Goal: Find specific page/section: Find specific page/section

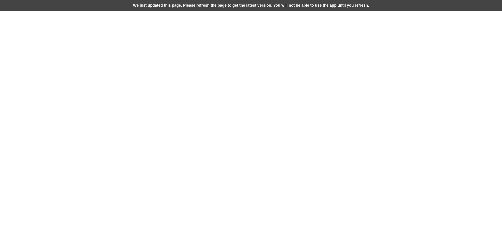
select select "**********"
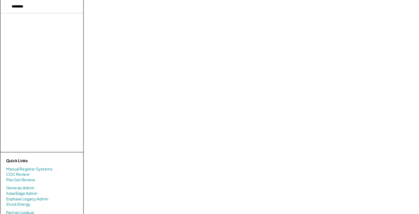
select select "**********"
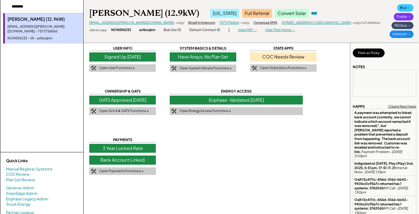
click at [124, 163] on div "Bank Account Linked" at bounding box center [122, 159] width 67 height 9
